Goal: Task Accomplishment & Management: Manage account settings

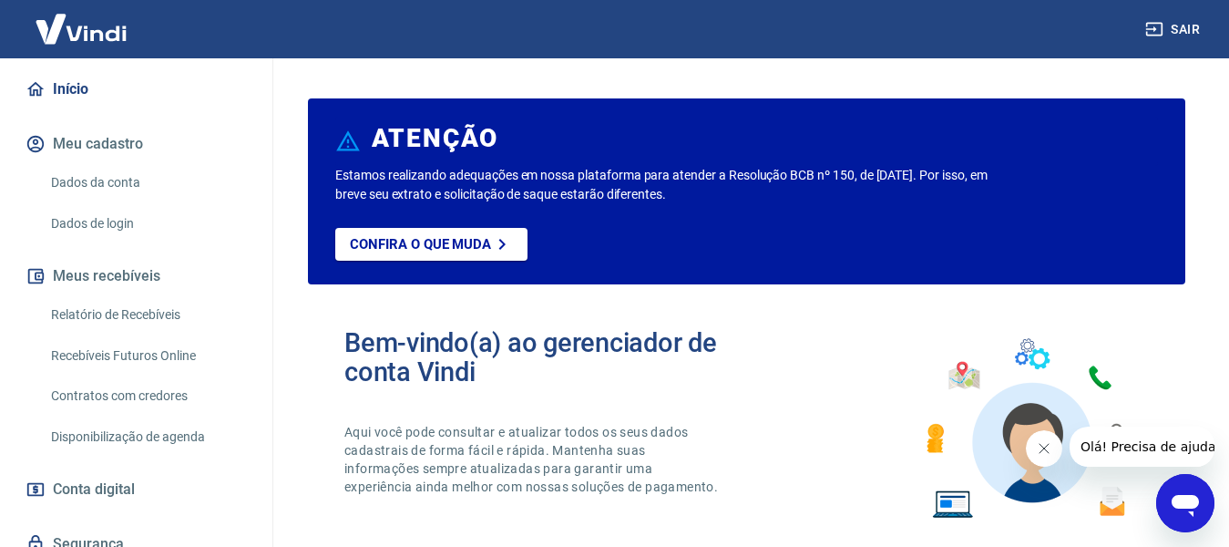
scroll to position [184, 0]
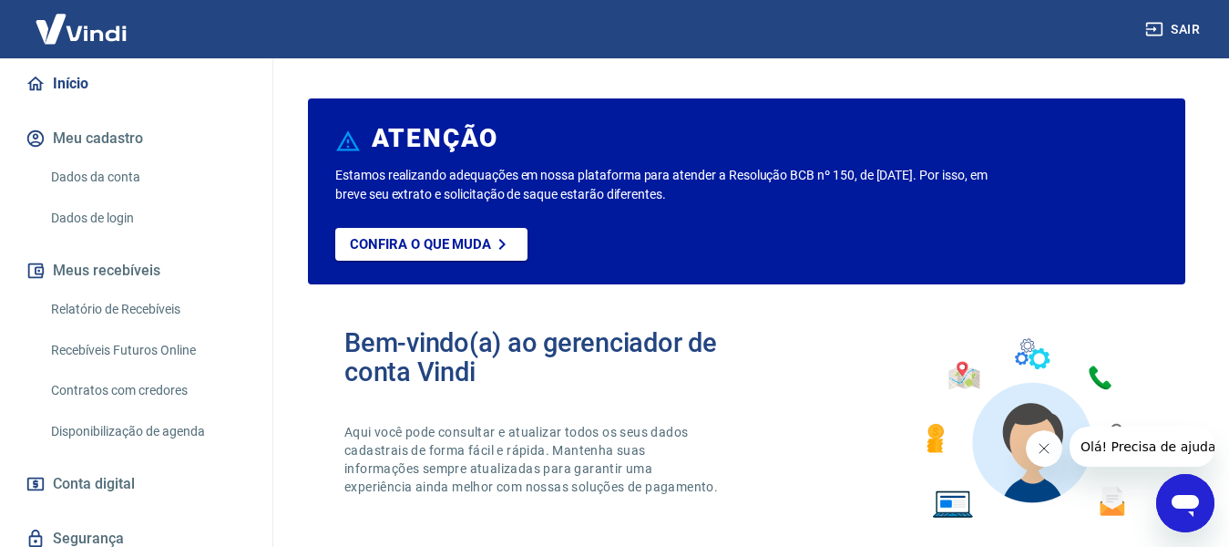
click at [108, 299] on link "Relatório de Recebíveis" at bounding box center [147, 309] width 207 height 37
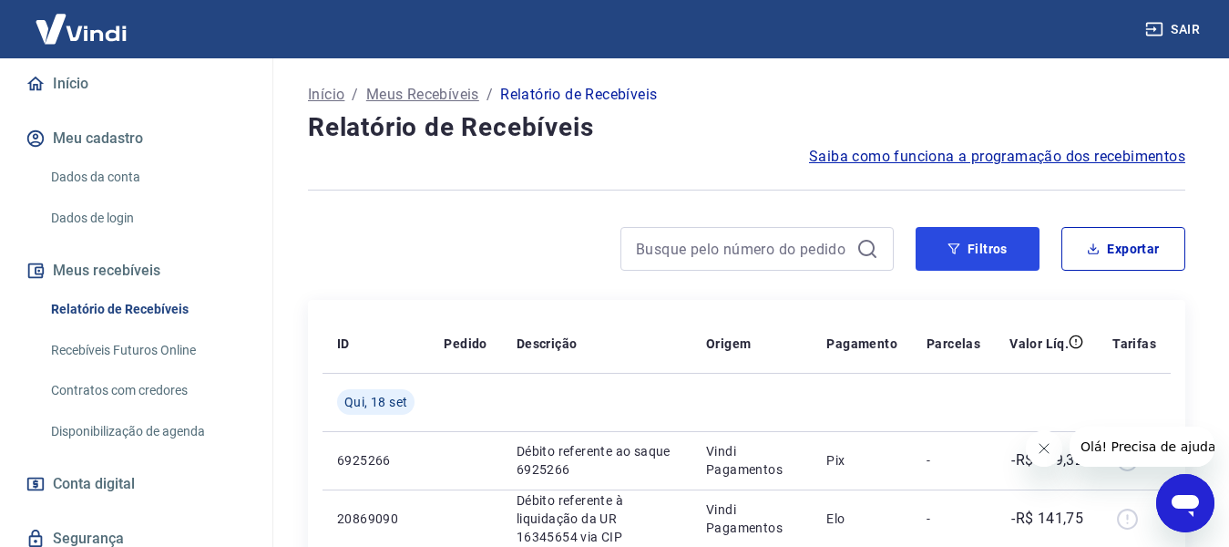
drag, startPoint x: 985, startPoint y: 240, endPoint x: 282, endPoint y: 440, distance: 730.5
click at [986, 240] on button "Filtros" at bounding box center [978, 249] width 124 height 44
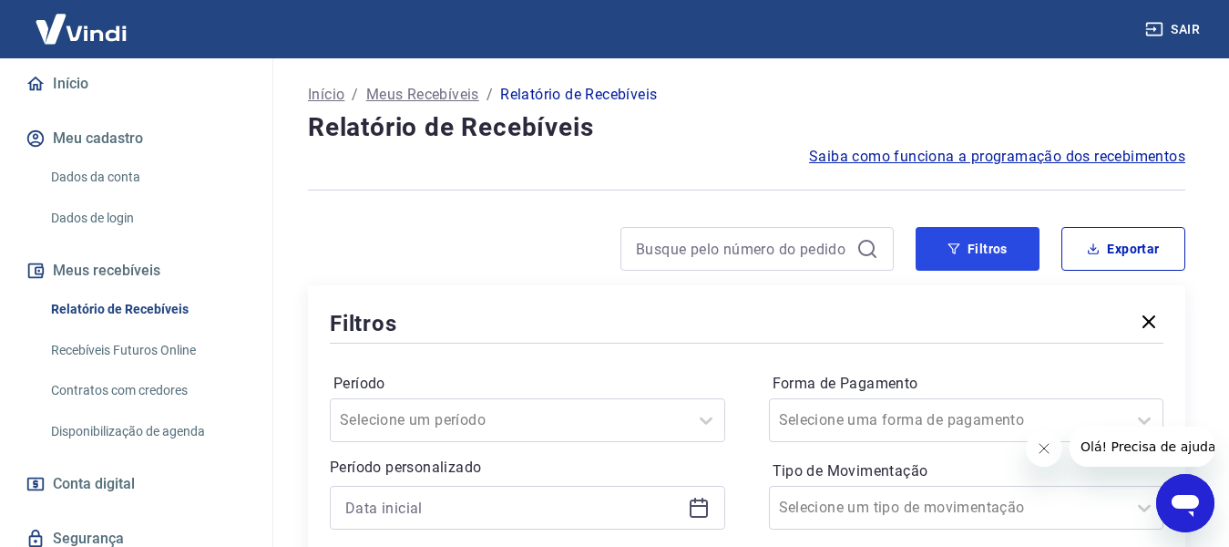
scroll to position [182, 0]
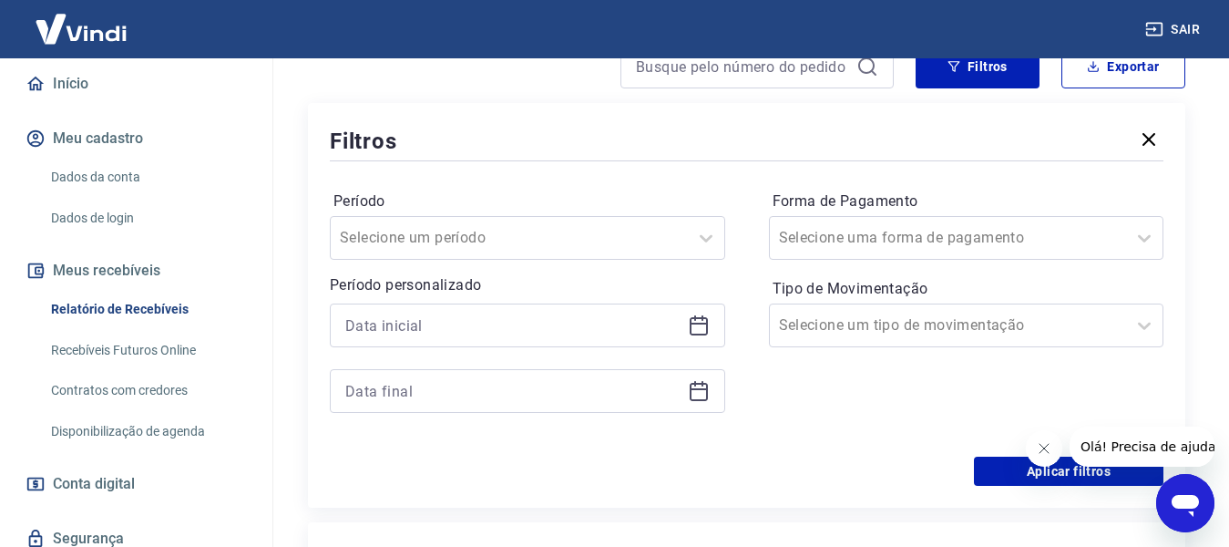
click at [696, 318] on icon at bounding box center [699, 325] width 22 height 22
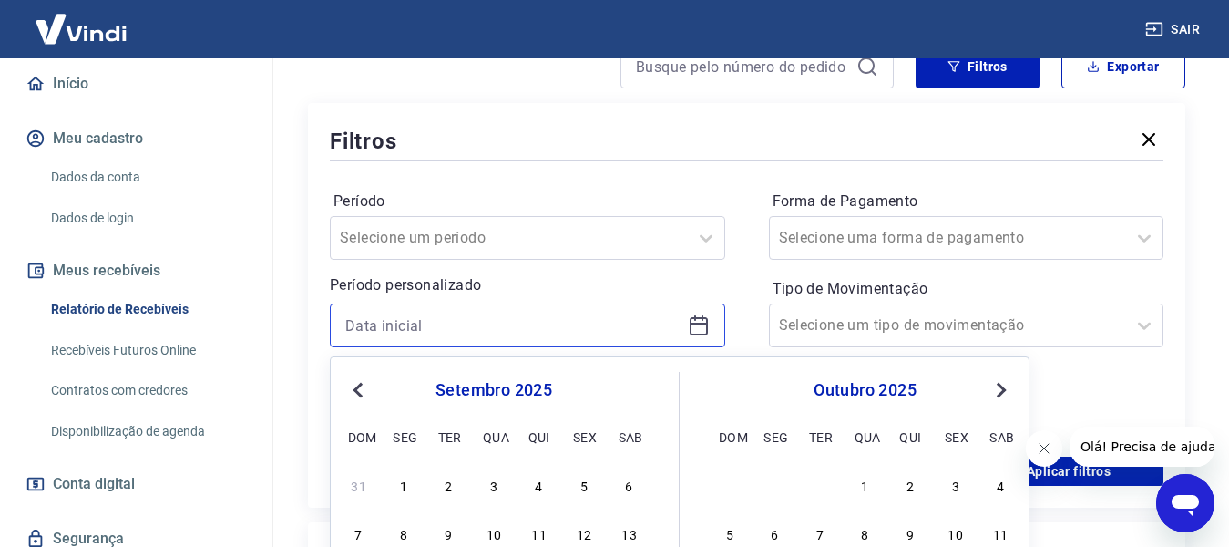
scroll to position [364, 0]
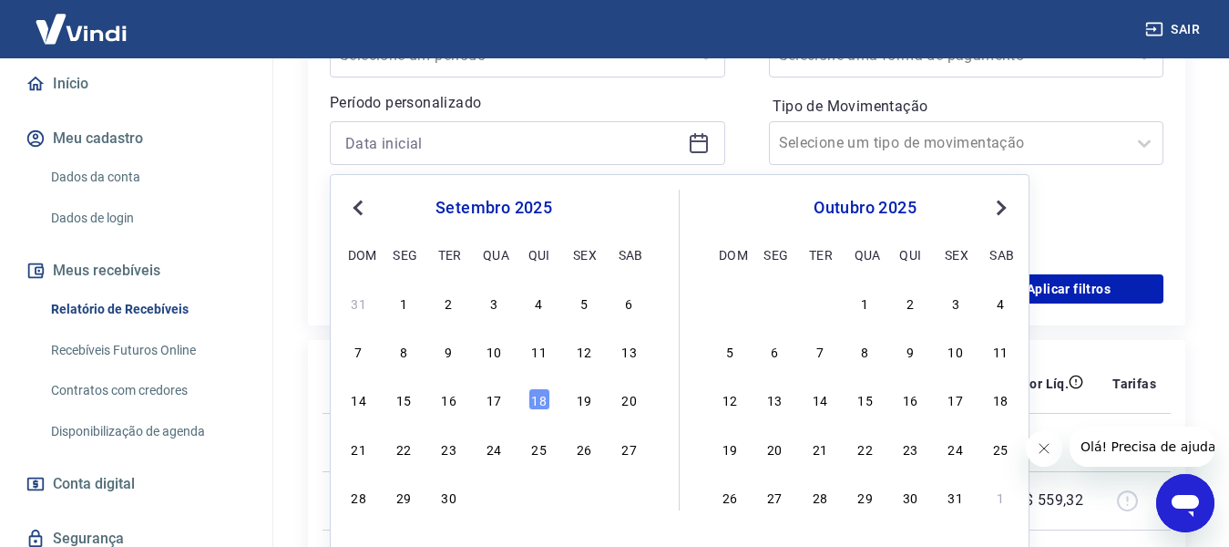
click at [474, 398] on div "14 15 16 17 18 19 20" at bounding box center [493, 399] width 297 height 26
click at [489, 402] on div "17" at bounding box center [494, 399] width 22 height 22
type input "[DATE]"
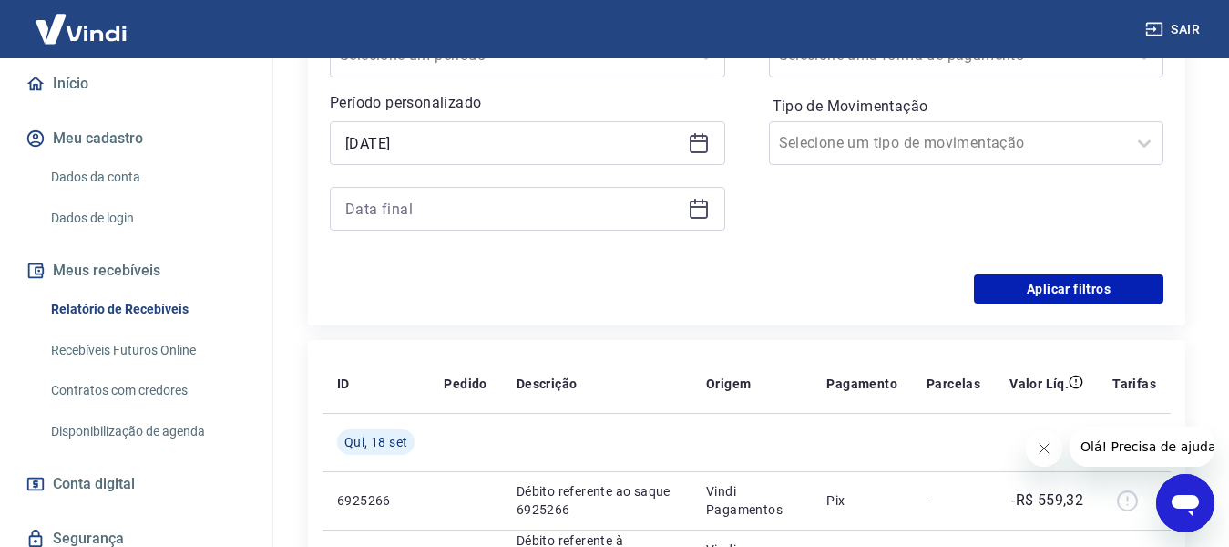
click at [695, 208] on icon at bounding box center [699, 207] width 18 height 2
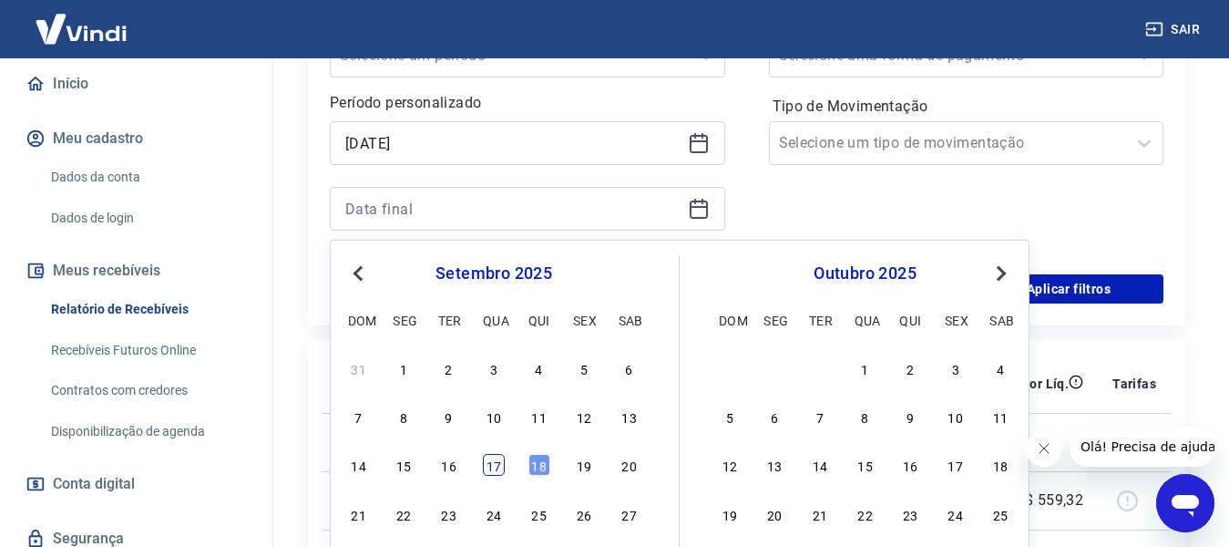
click at [504, 461] on div "17" at bounding box center [494, 465] width 22 height 22
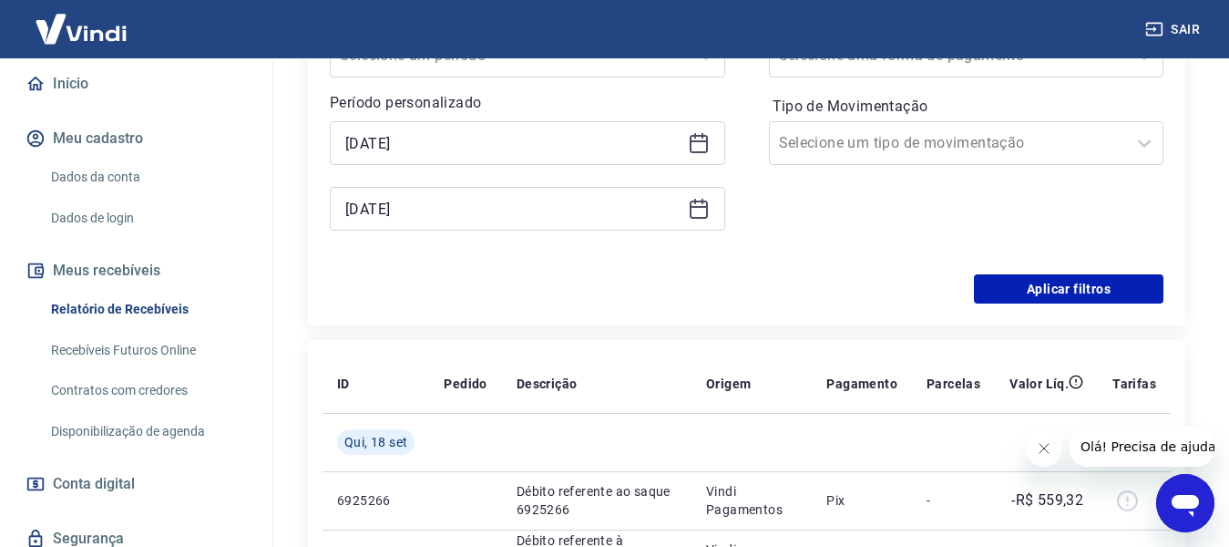
type input "[DATE]"
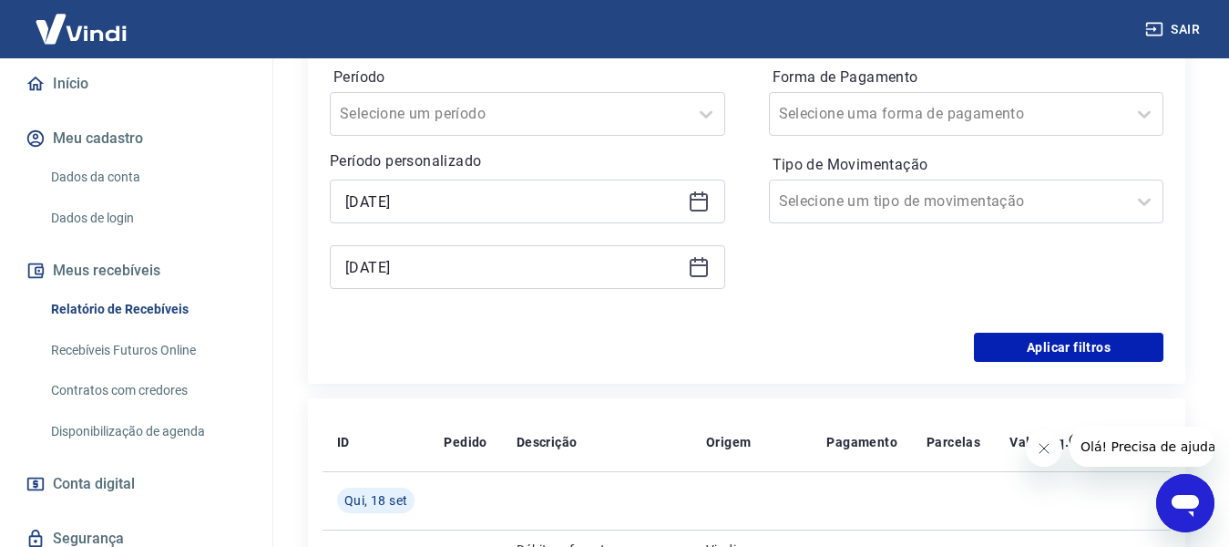
scroll to position [273, 0]
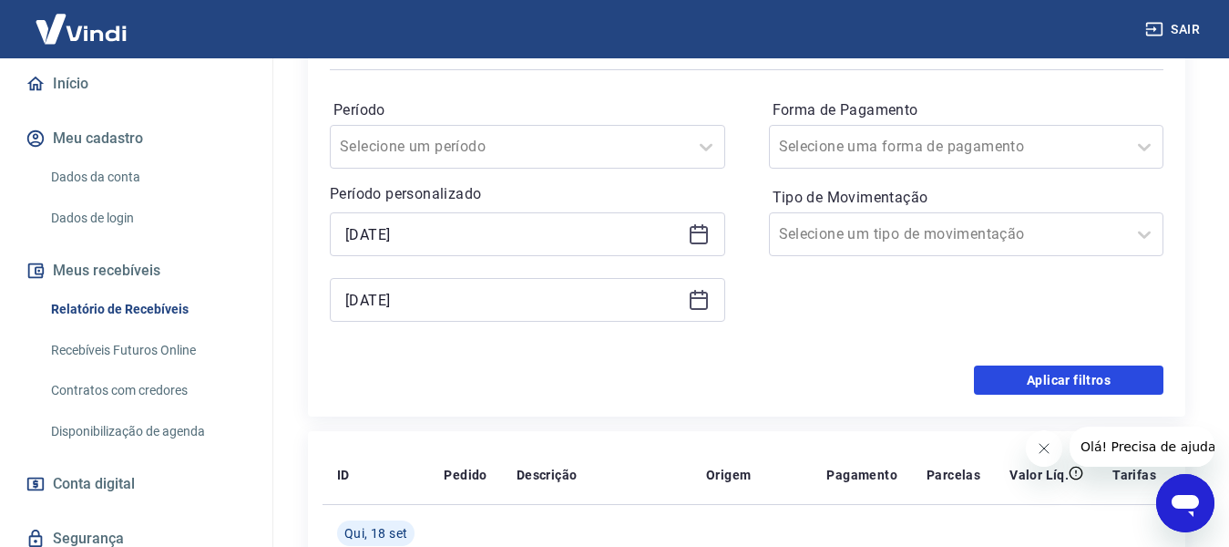
drag, startPoint x: 1043, startPoint y: 375, endPoint x: 961, endPoint y: 293, distance: 116.0
click at [1044, 375] on button "Aplicar filtros" at bounding box center [1069, 379] width 190 height 29
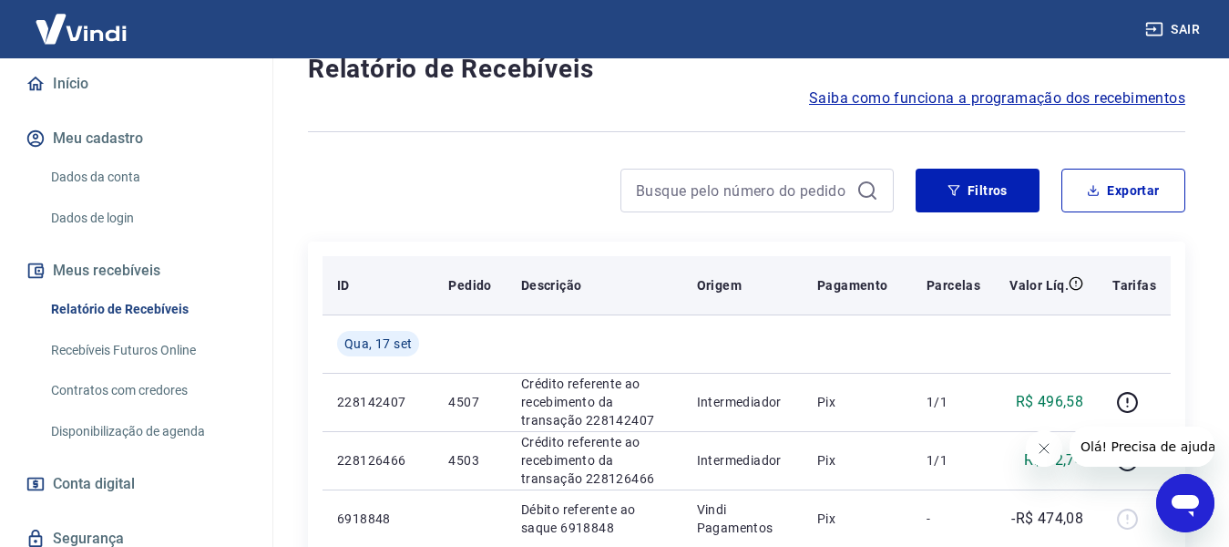
scroll to position [91, 0]
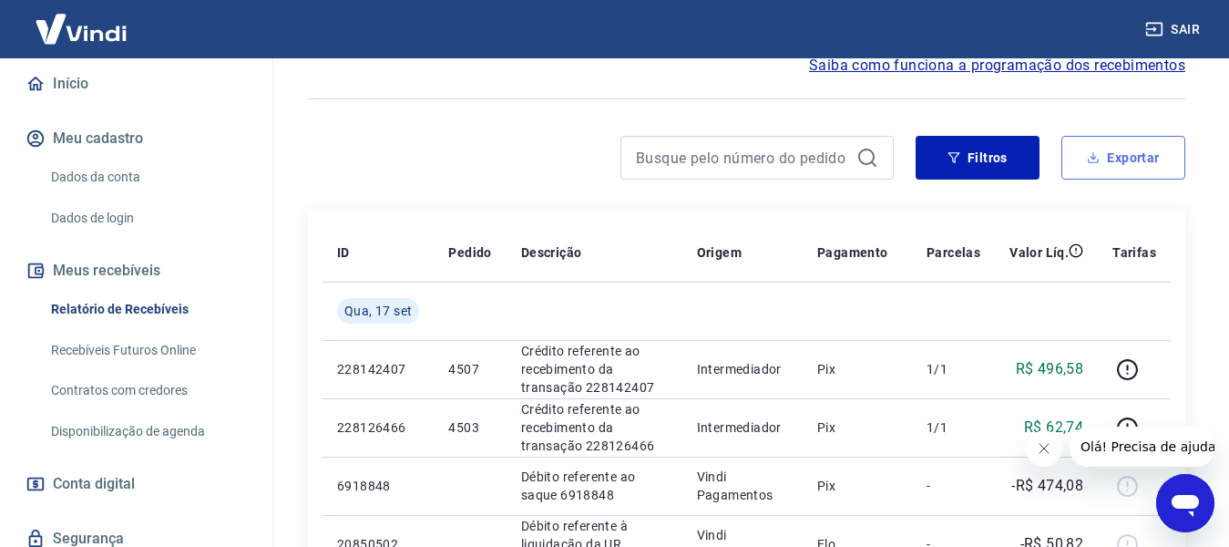
click at [1096, 160] on icon "button" at bounding box center [1093, 157] width 13 height 13
type input "[DATE]"
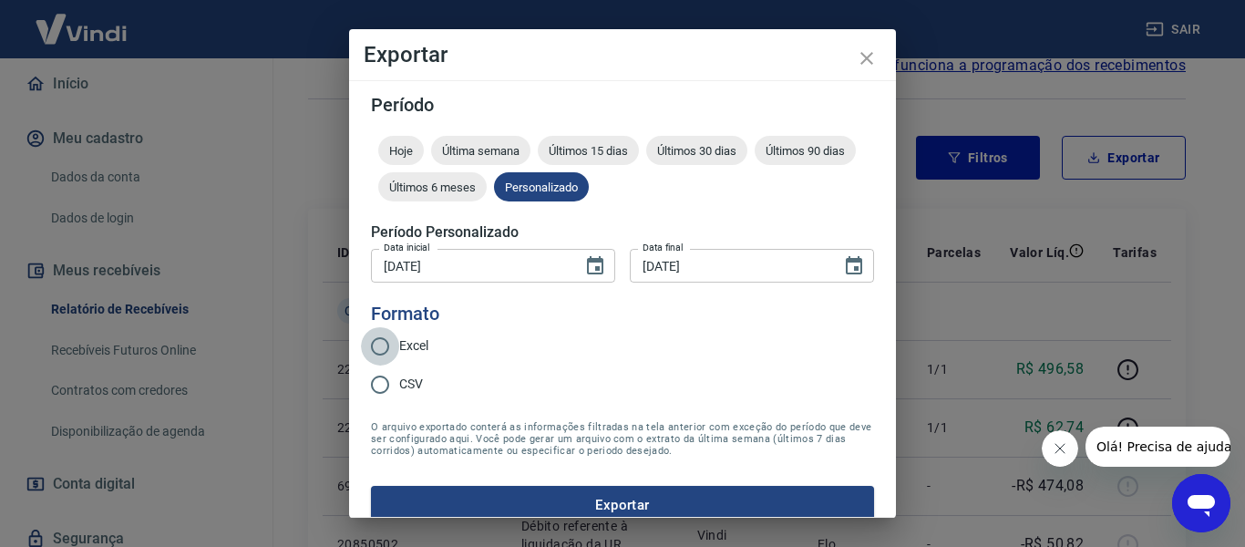
click at [376, 343] on input "Excel" at bounding box center [380, 346] width 38 height 38
radio input "true"
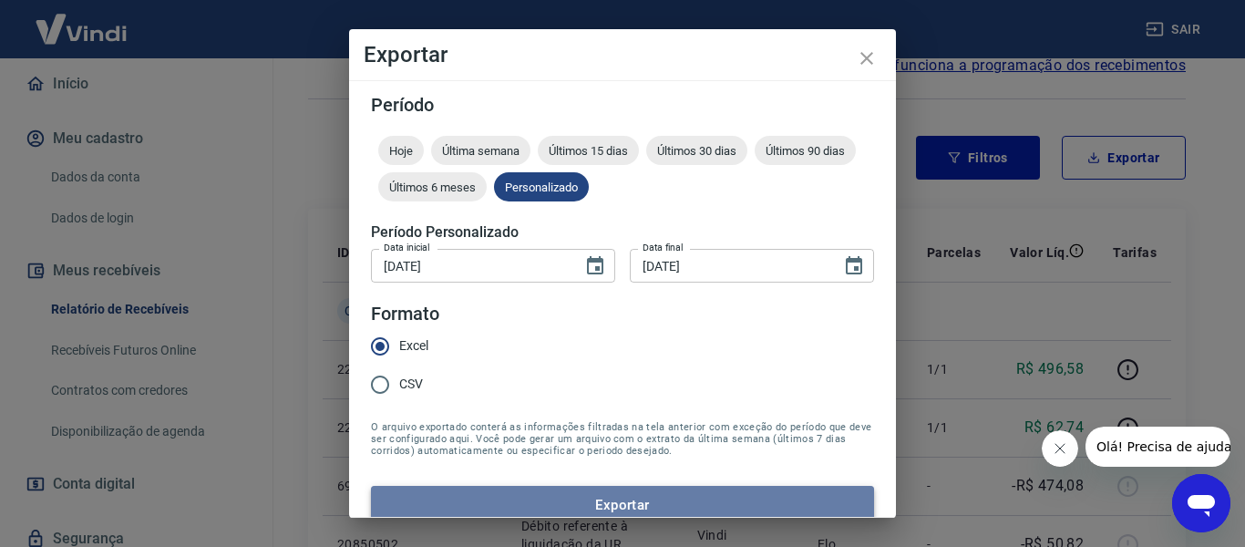
click at [636, 499] on button "Exportar" at bounding box center [622, 505] width 503 height 38
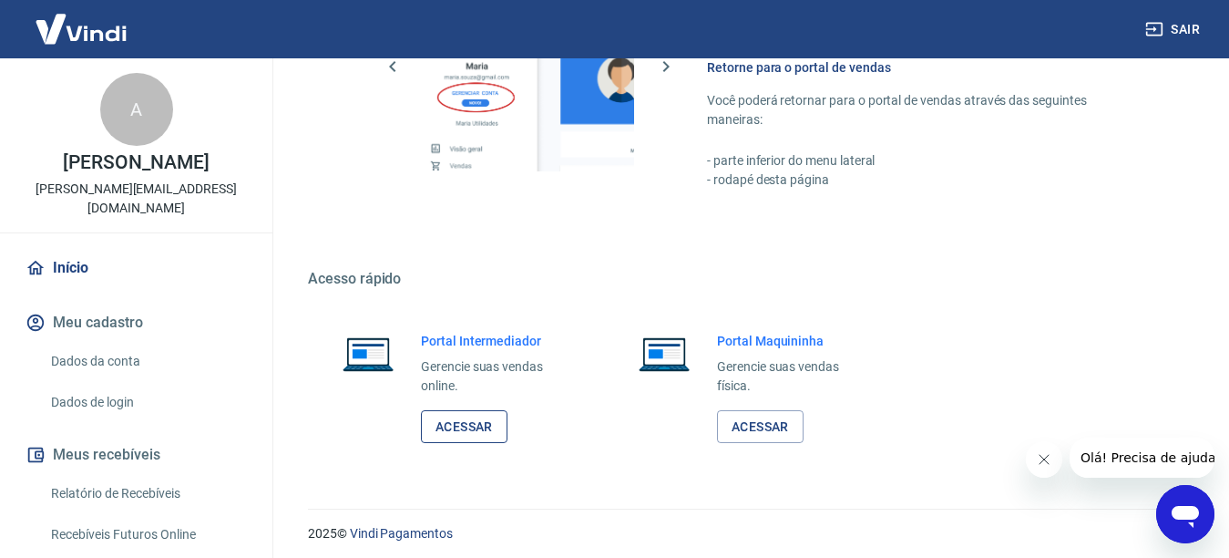
scroll to position [1126, 0]
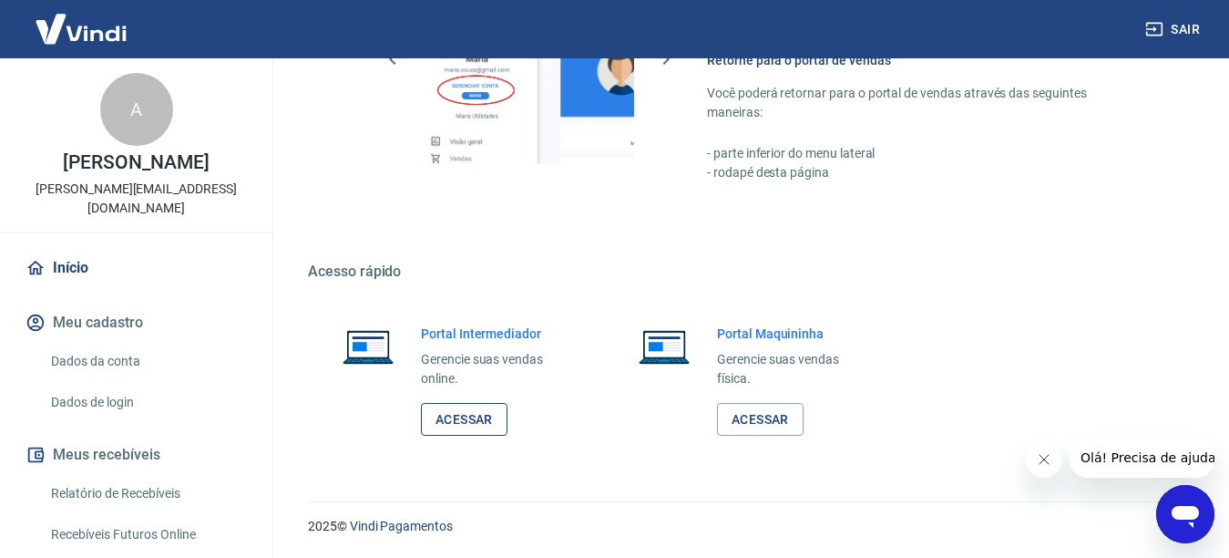
click at [454, 411] on link "Acessar" at bounding box center [464, 420] width 87 height 34
